Goal: Task Accomplishment & Management: Manage account settings

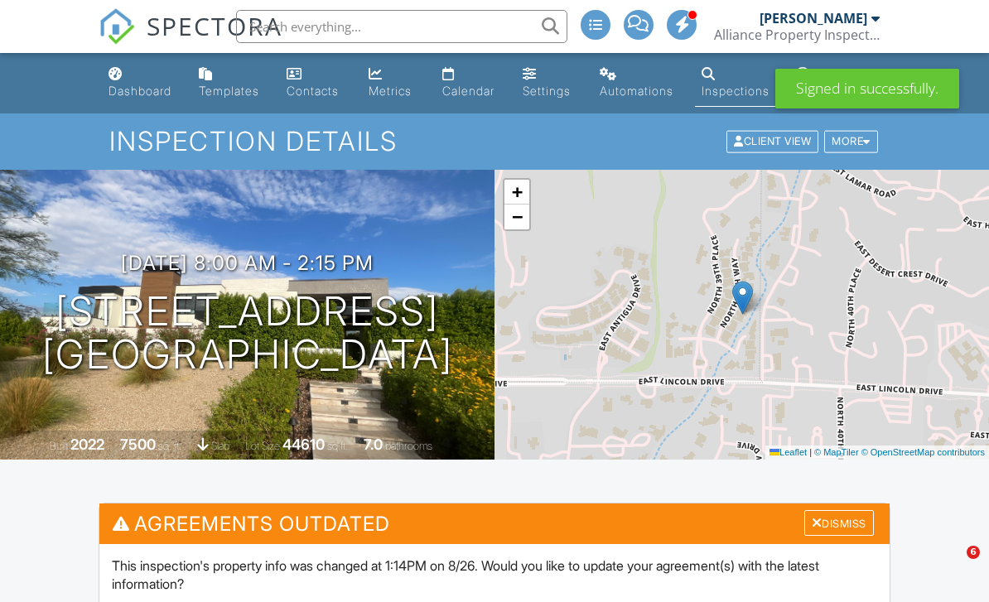
click at [461, 75] on link "Calendar" at bounding box center [469, 83] width 66 height 47
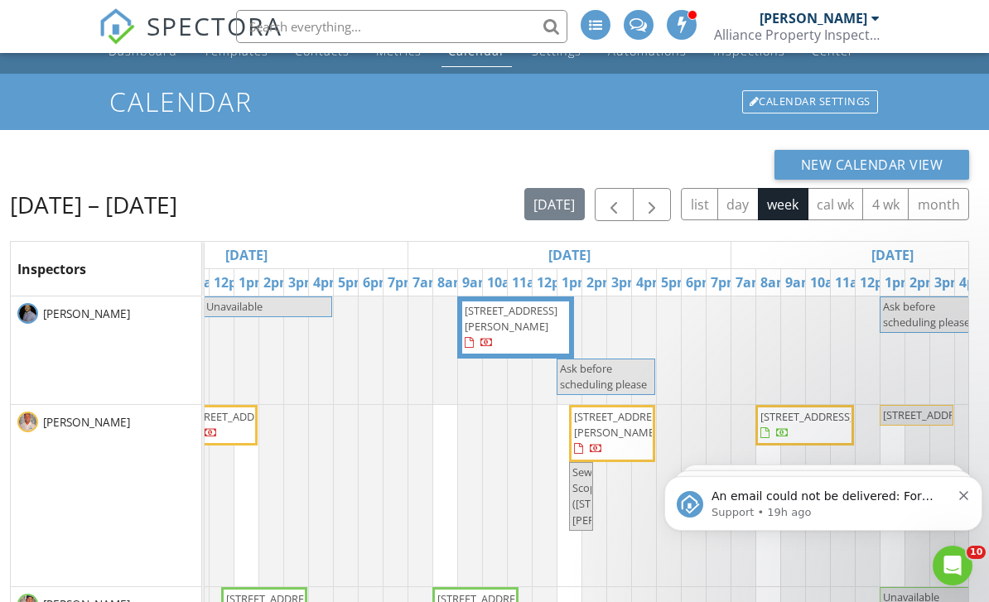
click at [746, 200] on button "day" at bounding box center [737, 204] width 41 height 32
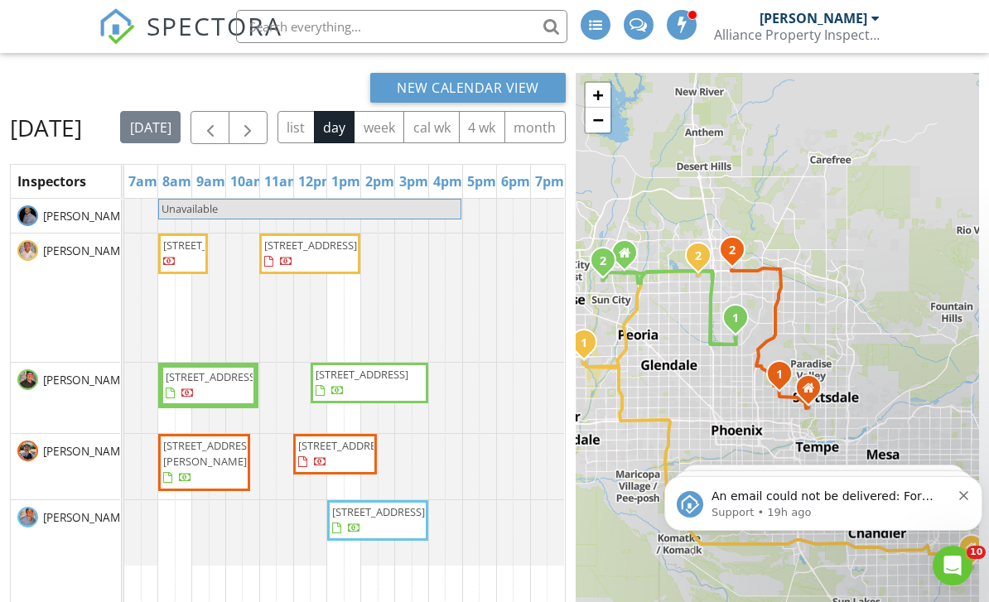
click at [258, 129] on span "button" at bounding box center [248, 128] width 20 height 20
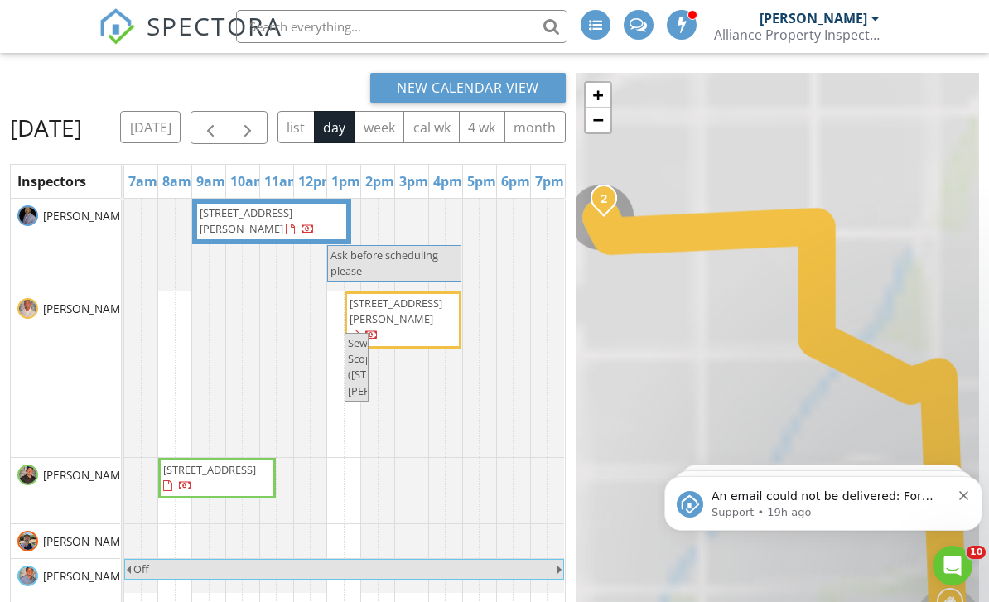
click at [258, 135] on span "button" at bounding box center [248, 128] width 20 height 20
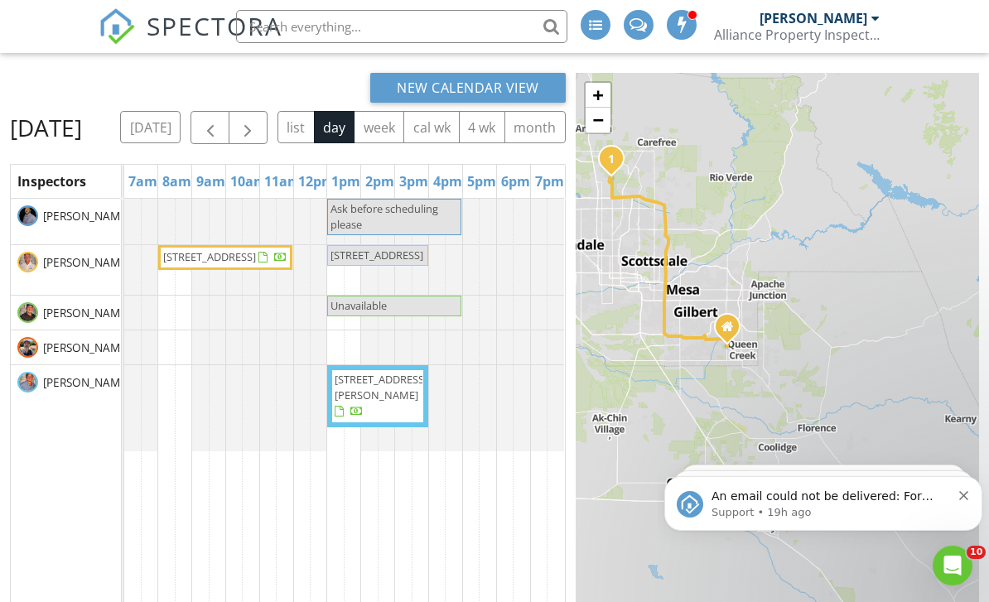
click at [175, 244] on div at bounding box center [344, 222] width 440 height 46
click at [172, 244] on div at bounding box center [344, 222] width 440 height 46
click at [174, 244] on div at bounding box center [344, 222] width 440 height 46
click at [181, 244] on div at bounding box center [344, 222] width 440 height 46
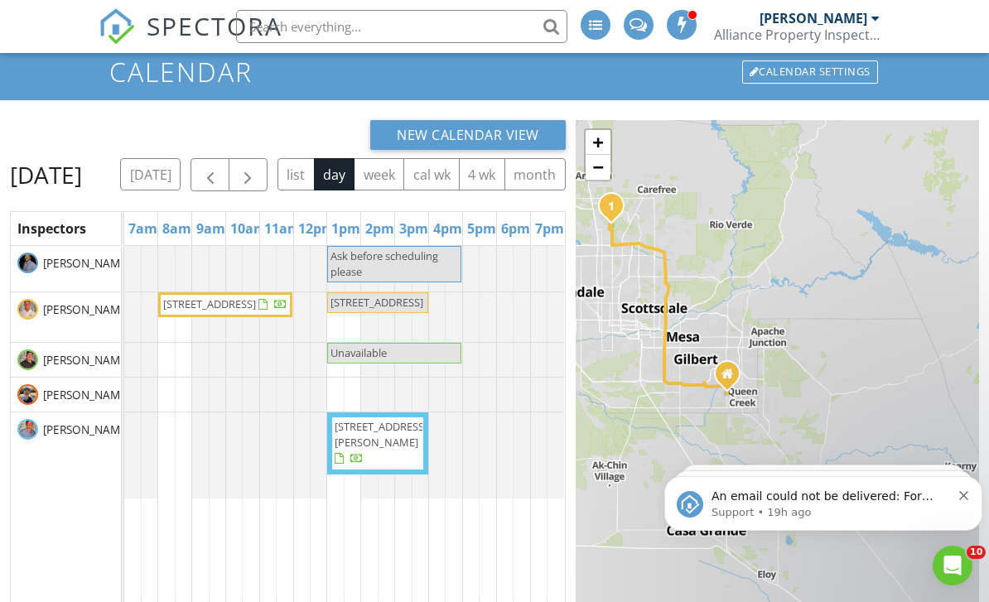
click at [198, 291] on div at bounding box center [344, 269] width 440 height 46
click at [198, 242] on link "9am" at bounding box center [210, 228] width 37 height 27
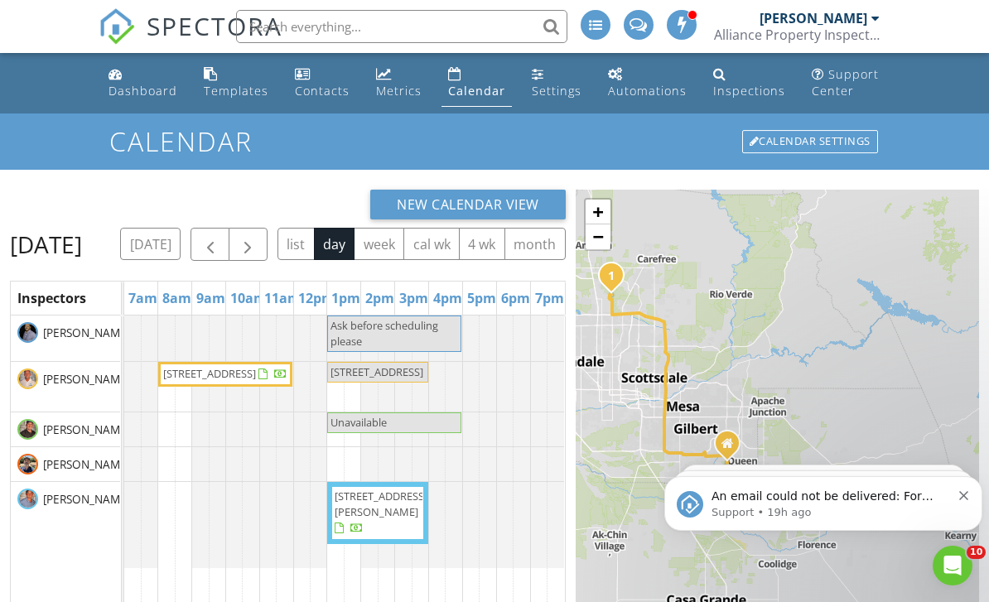
click at [461, 81] on link "Calendar" at bounding box center [476, 83] width 70 height 47
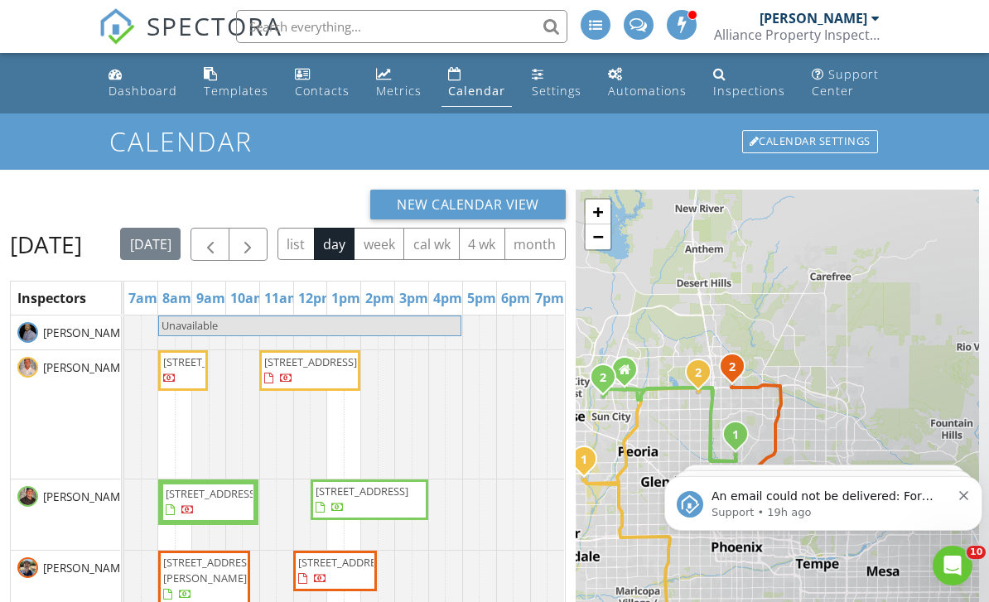
click at [258, 248] on span "button" at bounding box center [248, 245] width 20 height 20
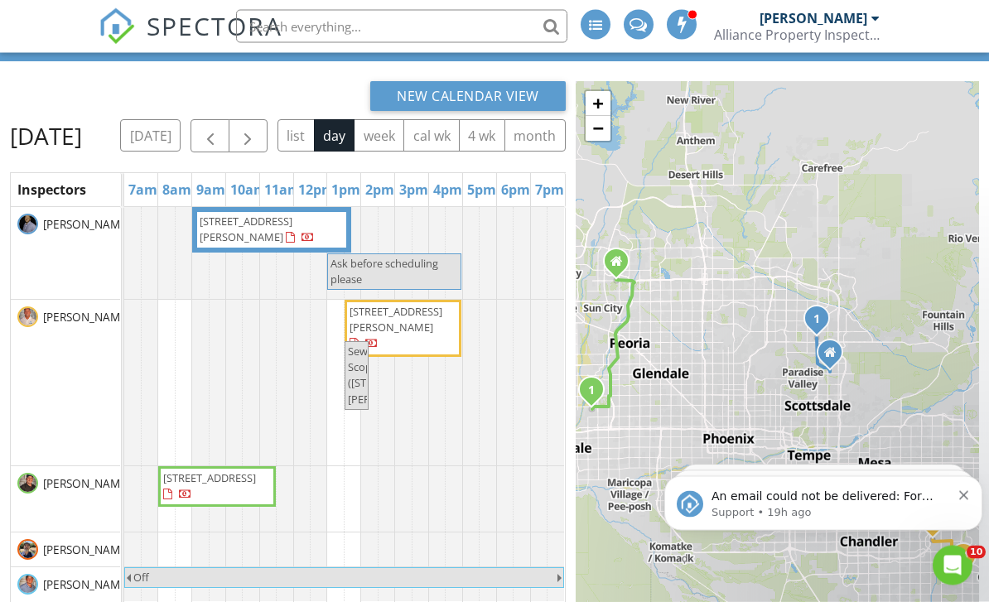
scroll to position [109, 0]
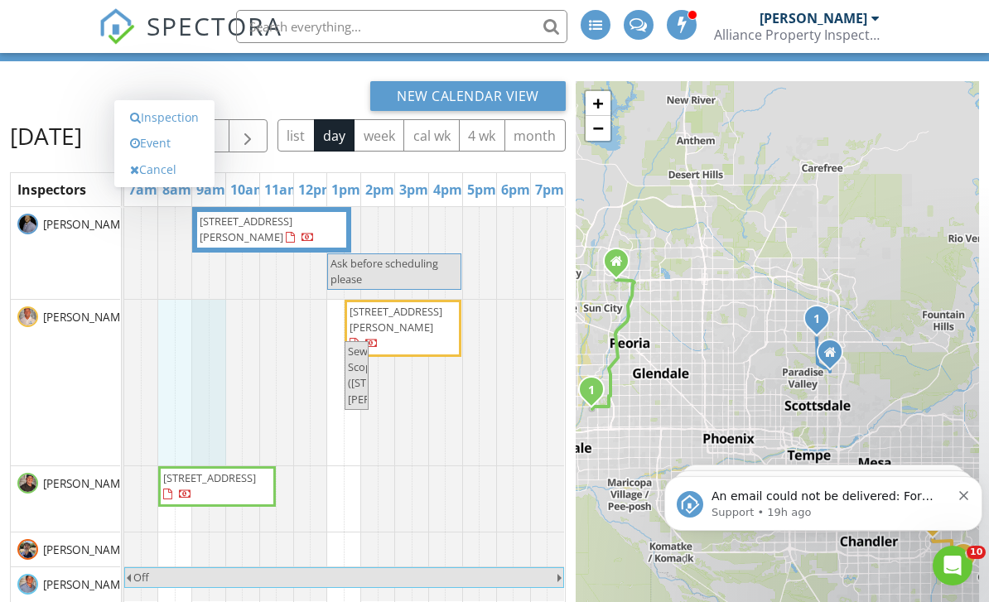
click at [41, 95] on div "New Calendar View" at bounding box center [288, 96] width 556 height 30
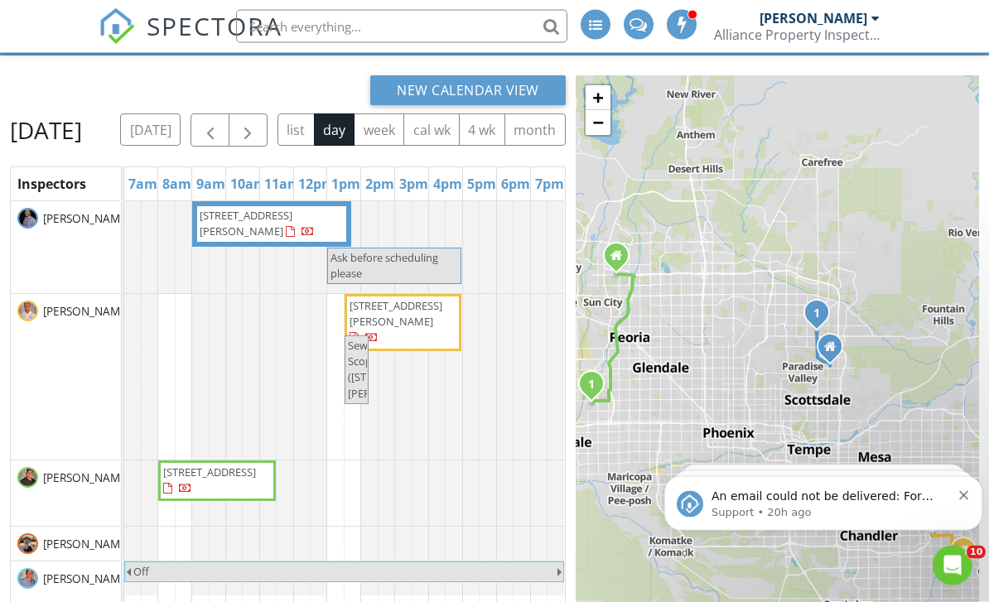
scroll to position [116, 0]
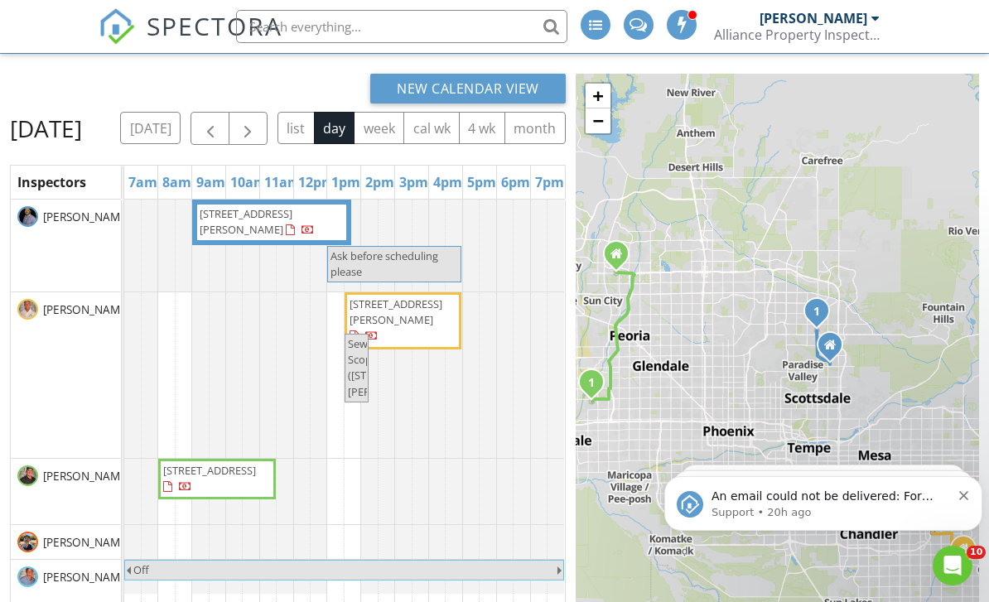
click at [181, 132] on button "today" at bounding box center [150, 128] width 60 height 32
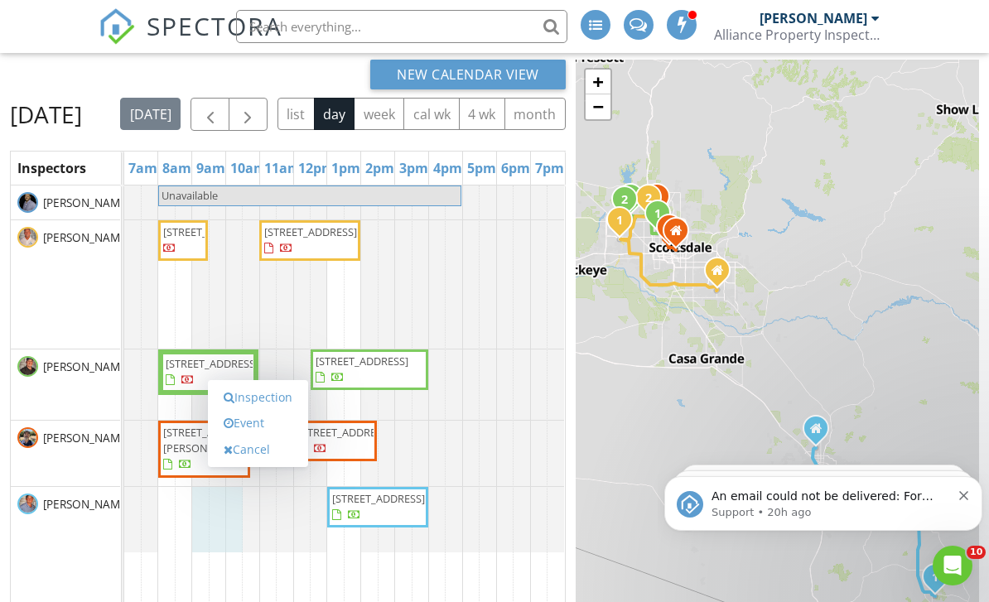
scroll to position [131, 0]
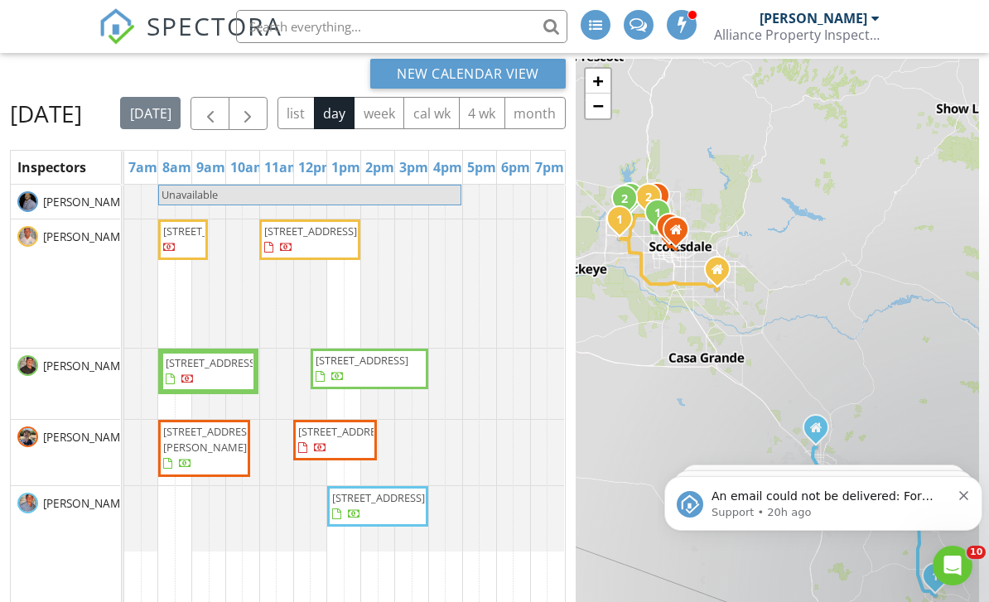
click at [183, 558] on td at bounding box center [183, 442] width 17 height 514
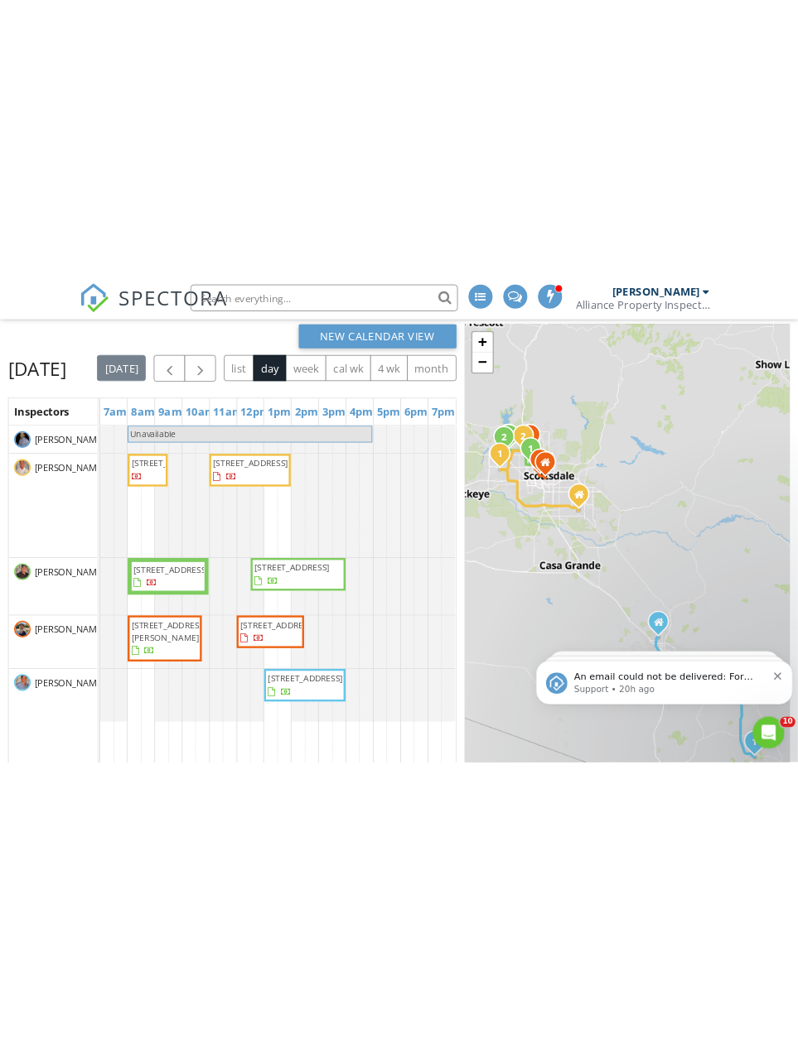
scroll to position [0, 0]
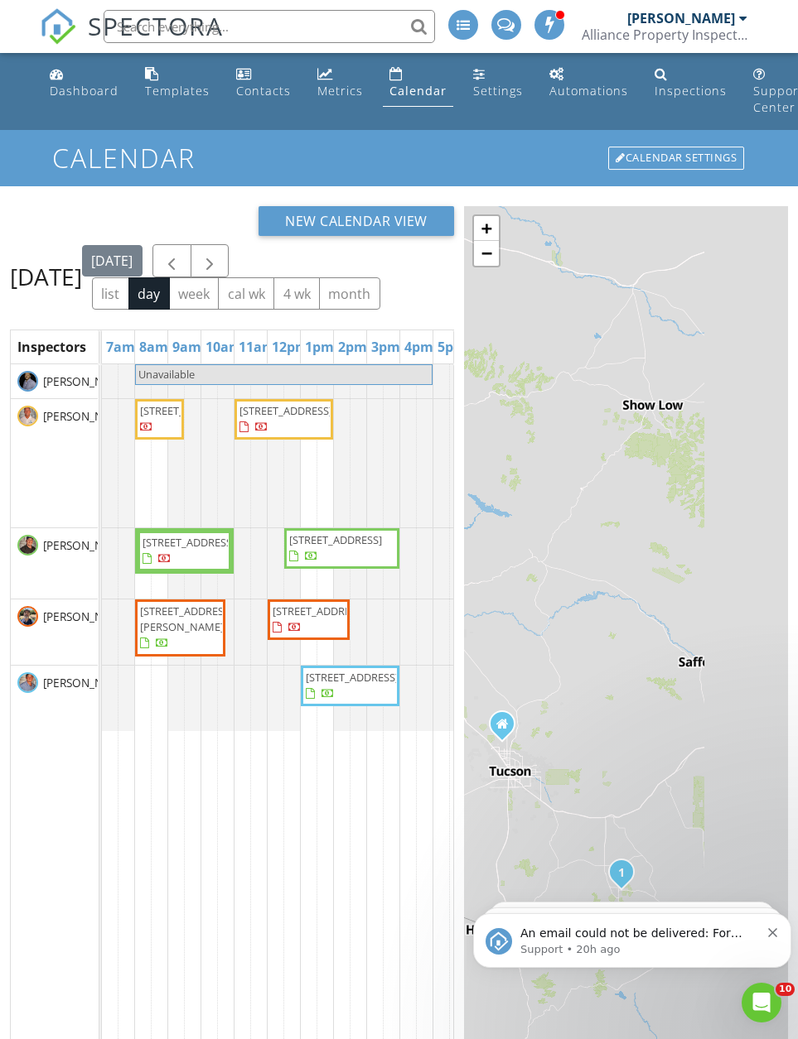
click at [426, 488] on div at bounding box center [433, 463] width 199 height 128
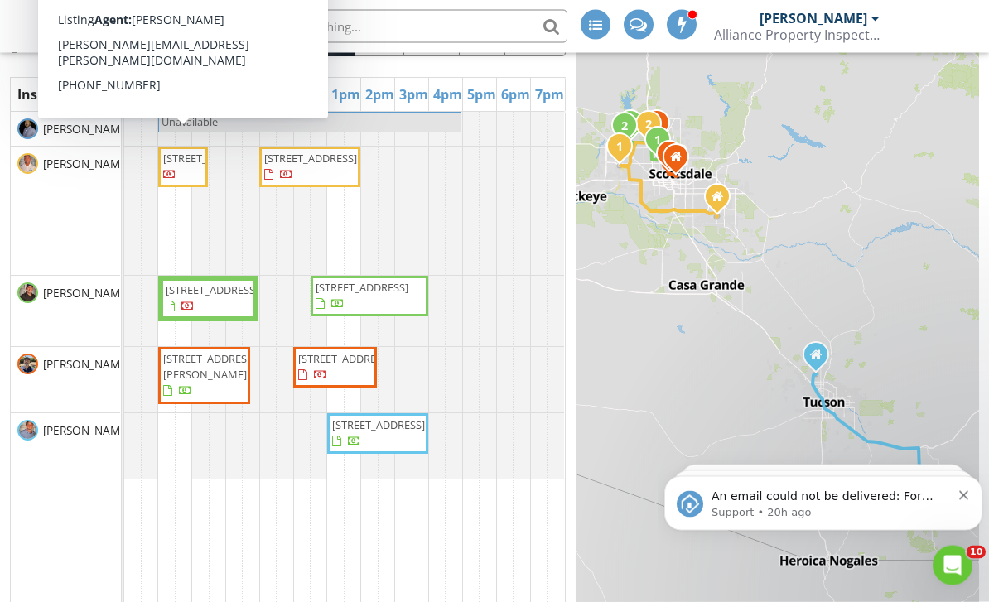
scroll to position [204, 0]
click at [180, 166] on span "[STREET_ADDRESS]" at bounding box center [209, 158] width 93 height 15
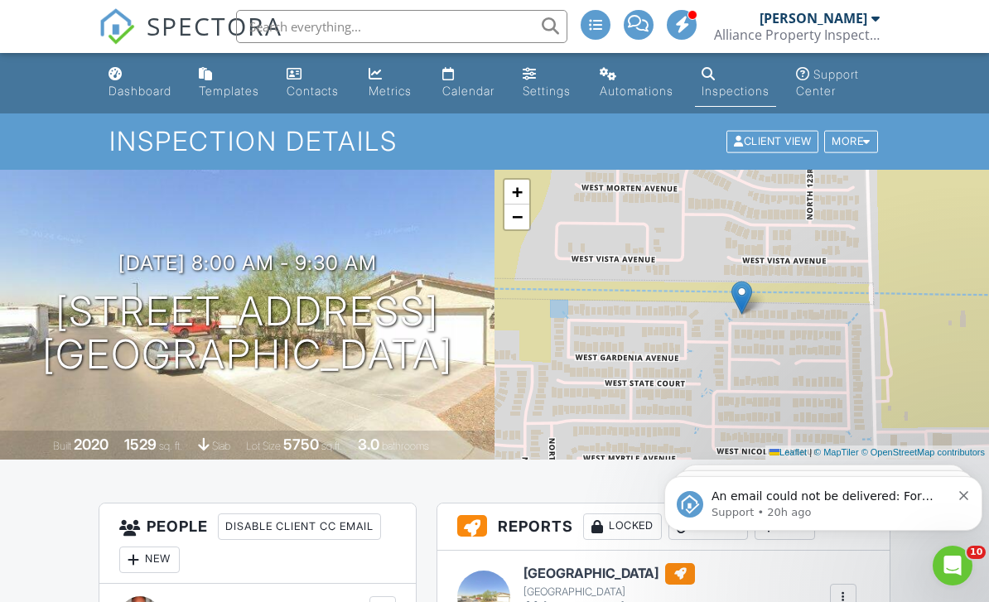
click at [472, 92] on div "Calendar" at bounding box center [468, 91] width 52 height 14
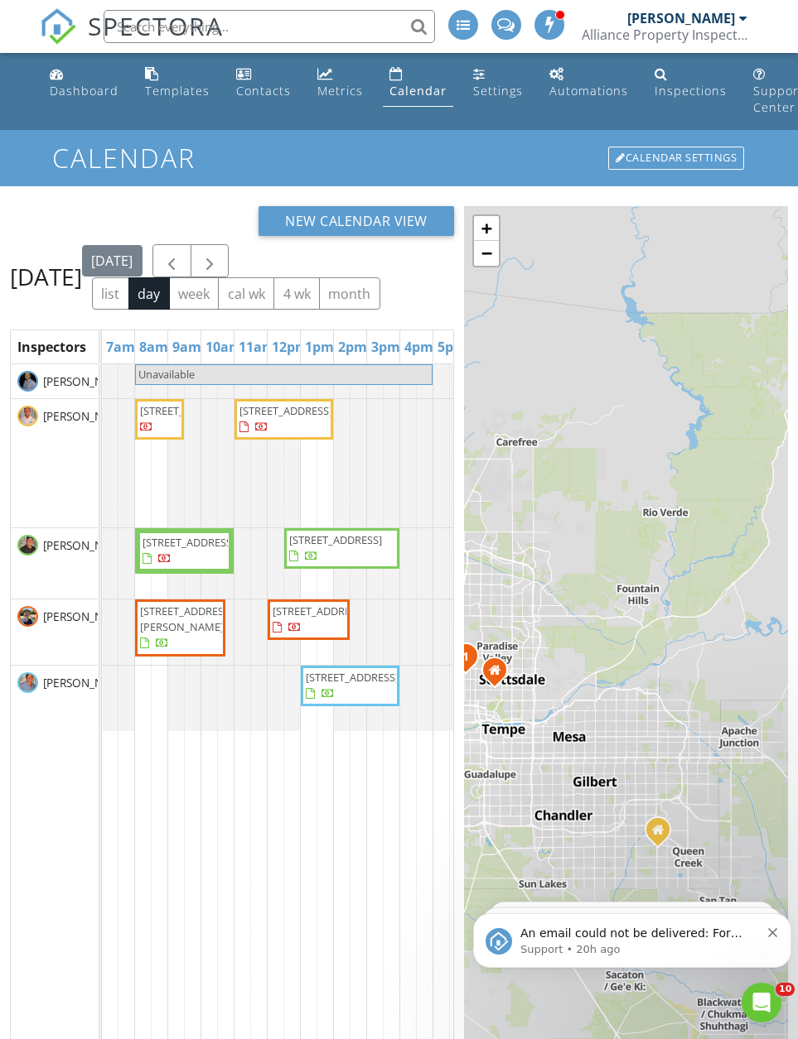
click at [219, 272] on span "button" at bounding box center [210, 262] width 20 height 20
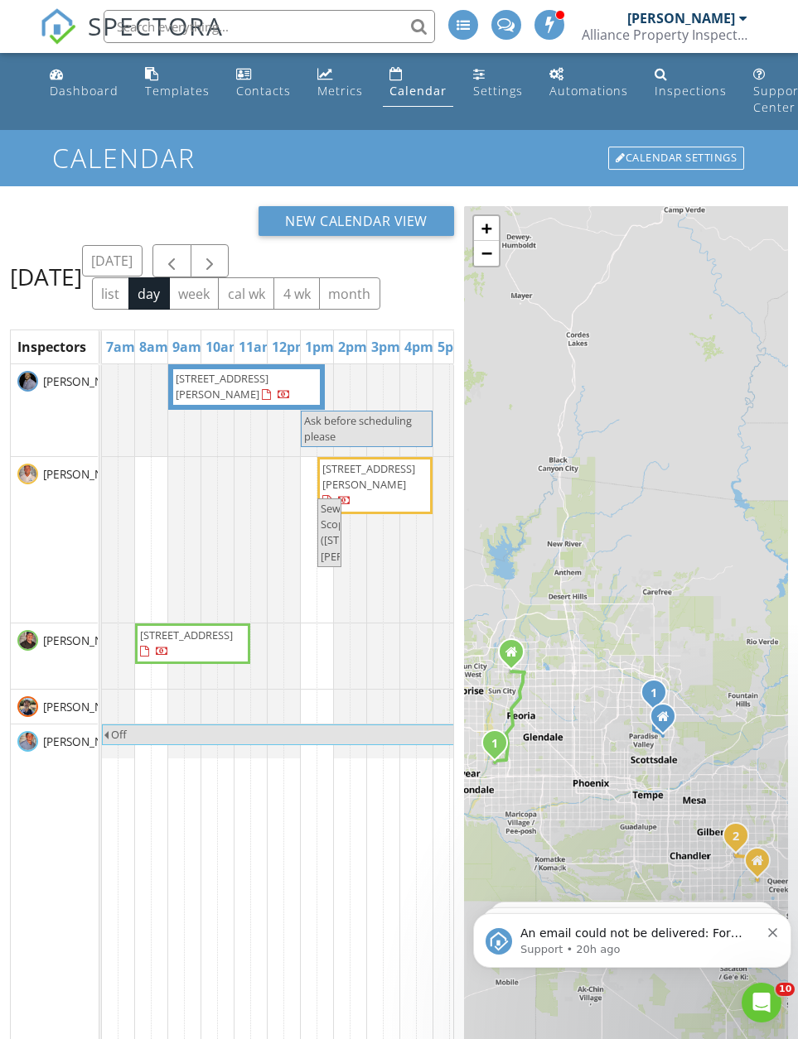
click at [428, 601] on div at bounding box center [433, 540] width 199 height 166
click at [181, 272] on span "button" at bounding box center [172, 262] width 20 height 20
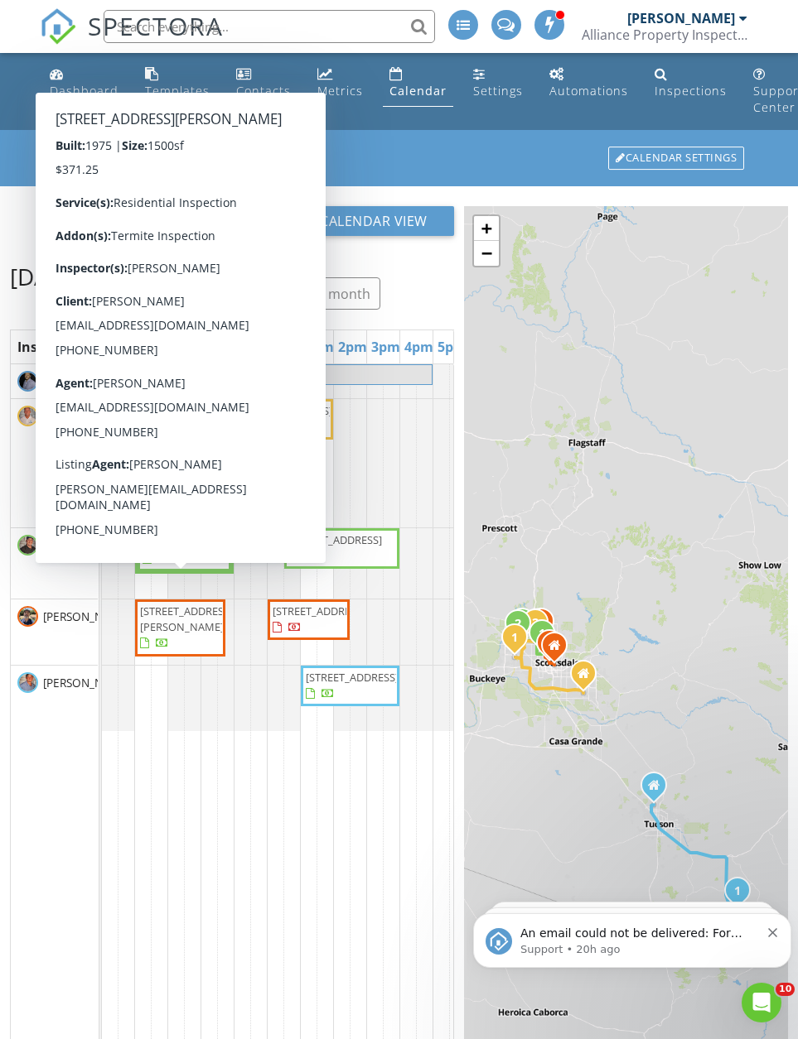
click at [152, 601] on td at bounding box center [160, 823] width 17 height 919
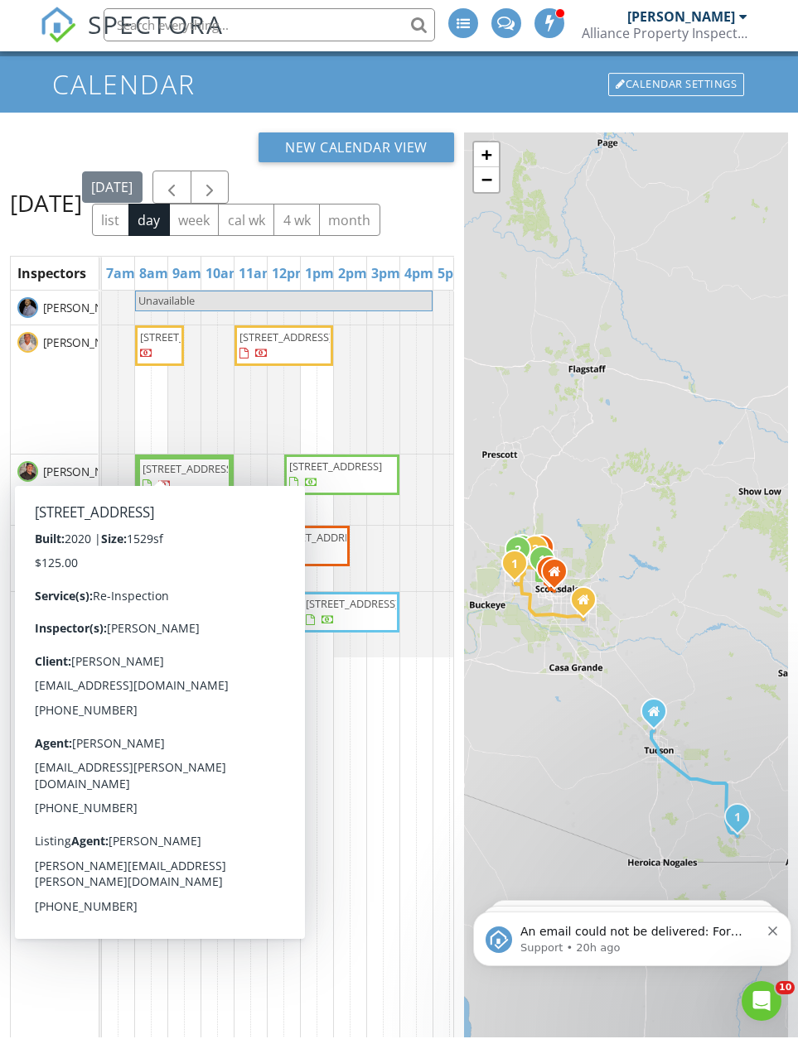
scroll to position [73, 0]
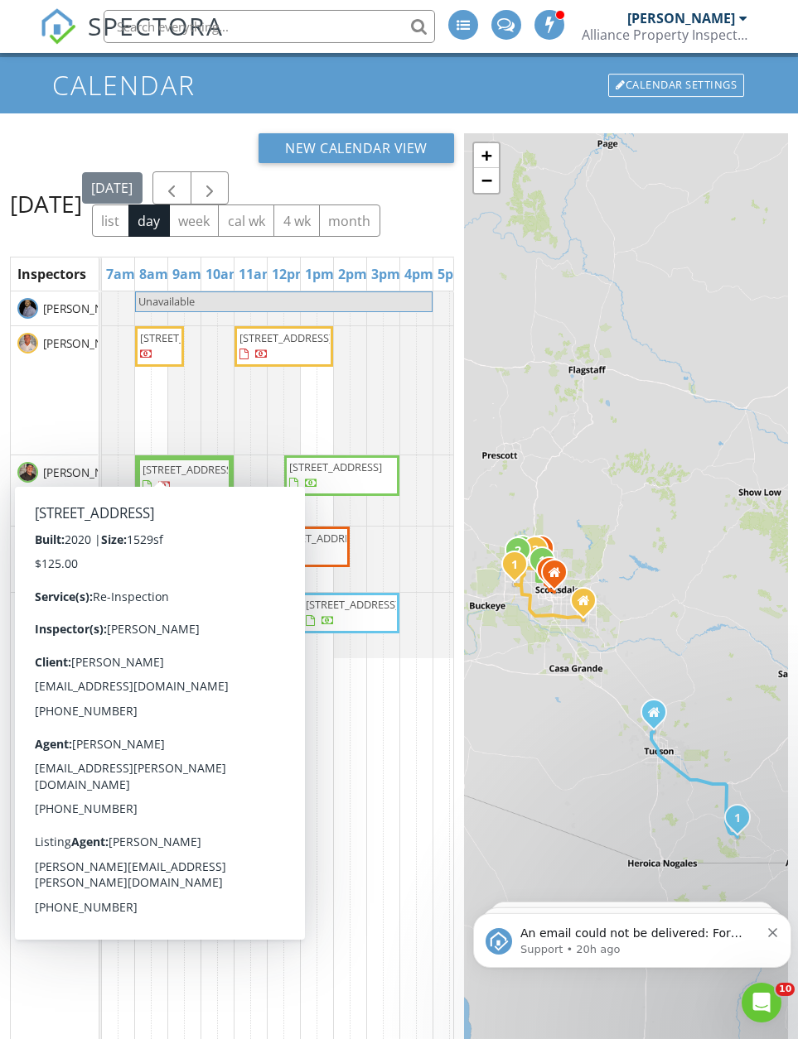
click at [152, 345] on span "12450 W Orangewood Ave, Glendale 85307" at bounding box center [186, 337] width 93 height 15
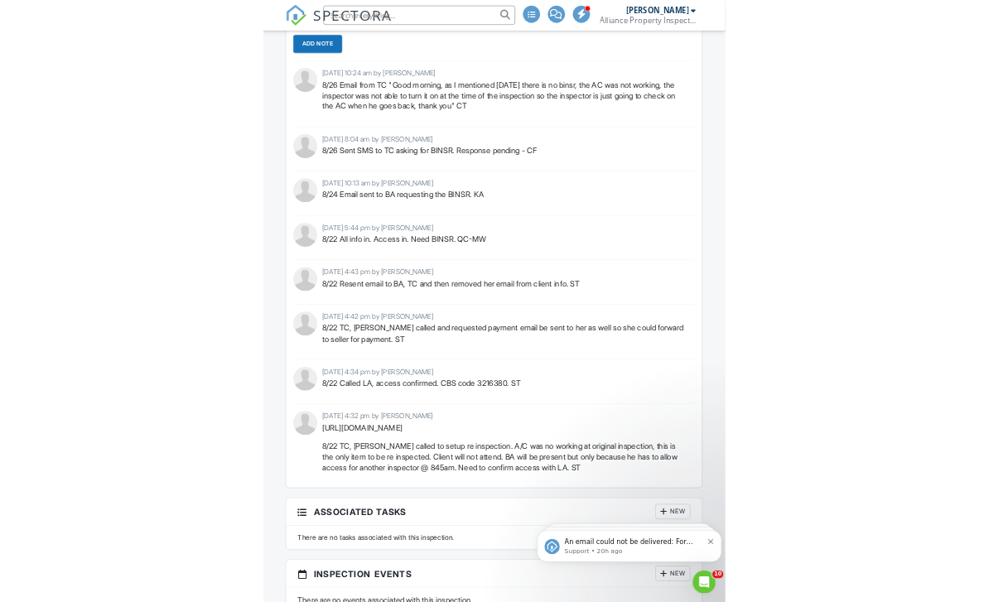
scroll to position [1869, 0]
